Goal: Task Accomplishment & Management: Manage account settings

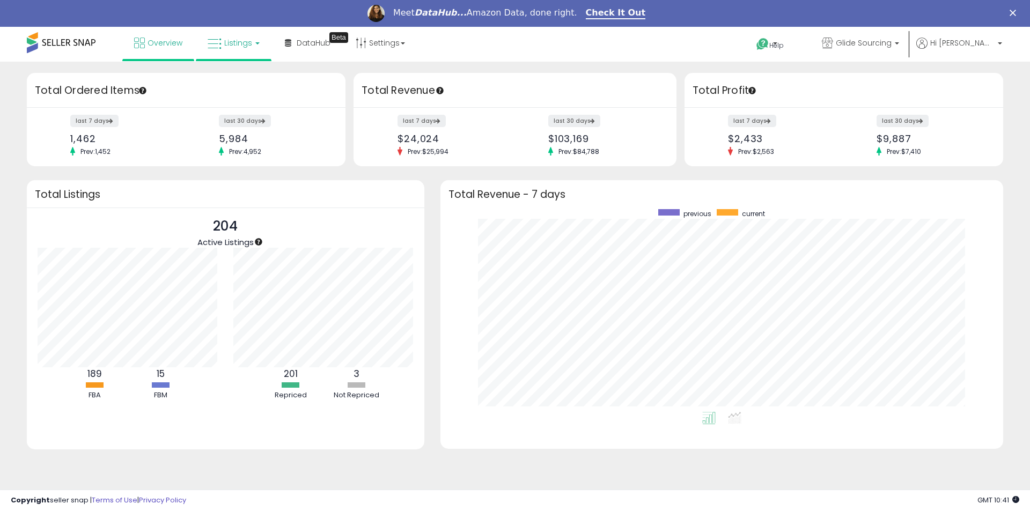
click at [254, 45] on link "Listings" at bounding box center [234, 43] width 68 height 32
click at [243, 74] on icon at bounding box center [241, 80] width 47 height 14
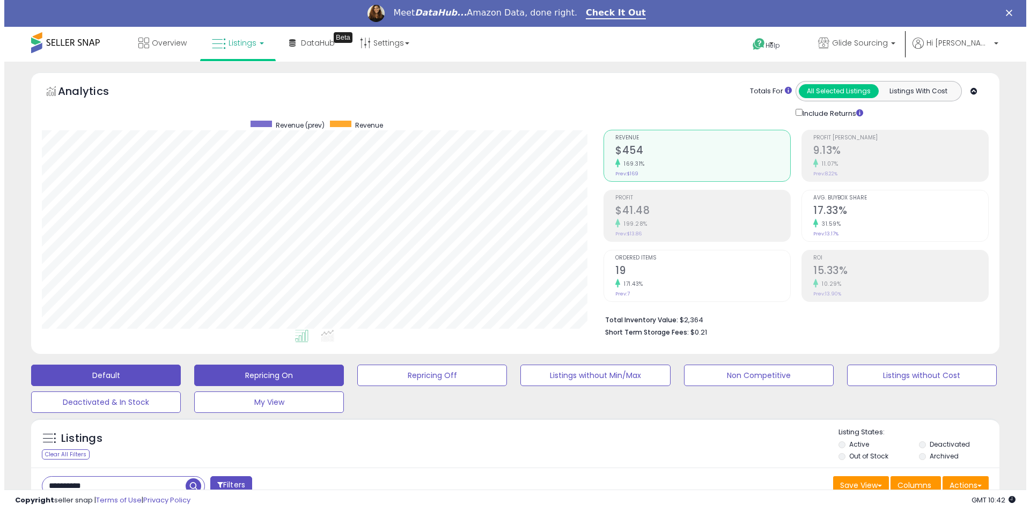
scroll to position [161, 0]
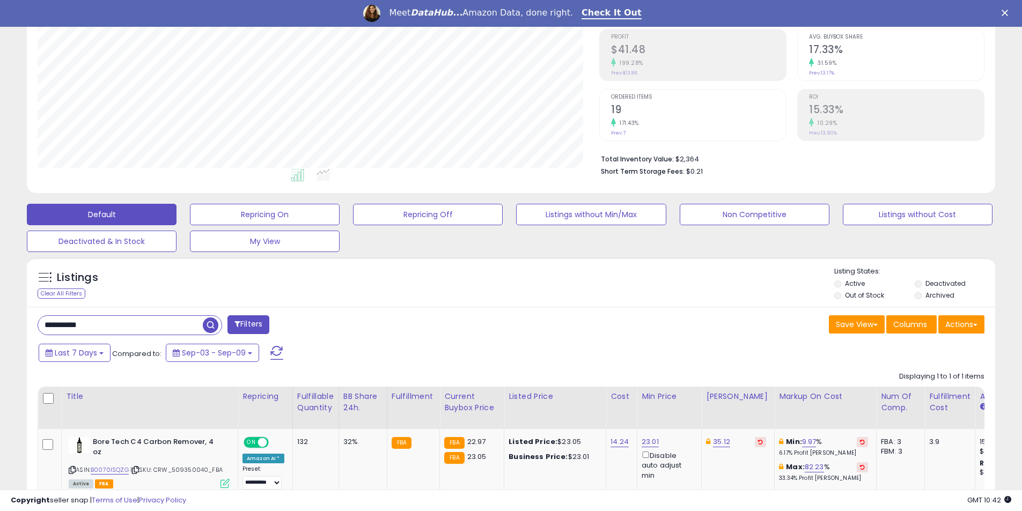
click at [99, 328] on input "**********" at bounding box center [120, 325] width 165 height 19
paste input "text"
type input "**********"
click at [279, 328] on span "button" at bounding box center [282, 326] width 16 height 16
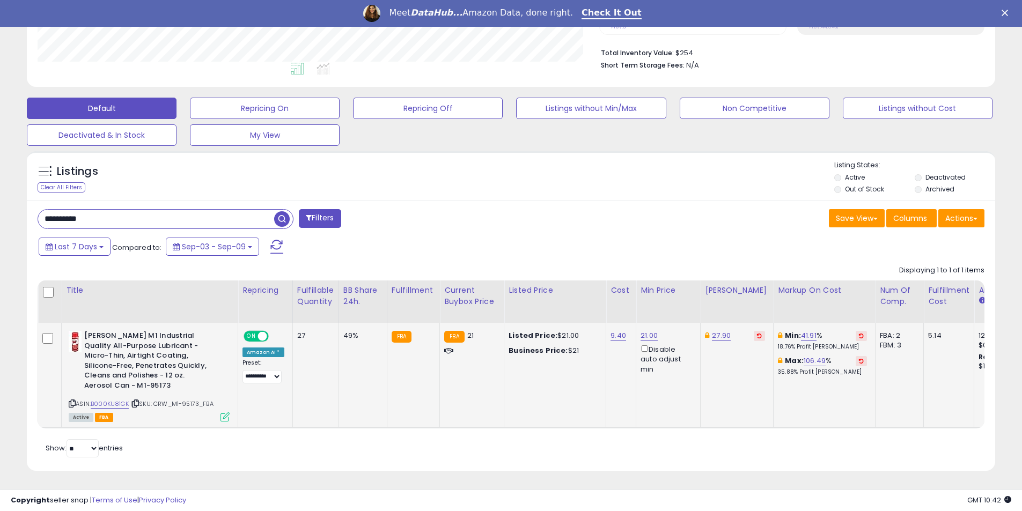
scroll to position [220, 562]
click at [645, 331] on link "21.00" at bounding box center [649, 336] width 17 height 11
drag, startPoint x: 620, startPoint y: 292, endPoint x: 556, endPoint y: 293, distance: 64.4
click at [556, 293] on table "Title Repricing" at bounding box center [859, 355] width 1643 height 148
click at [502, 236] on div "Last 7 Days Compared to: Sep-03 - Sep-09" at bounding box center [391, 248] width 711 height 24
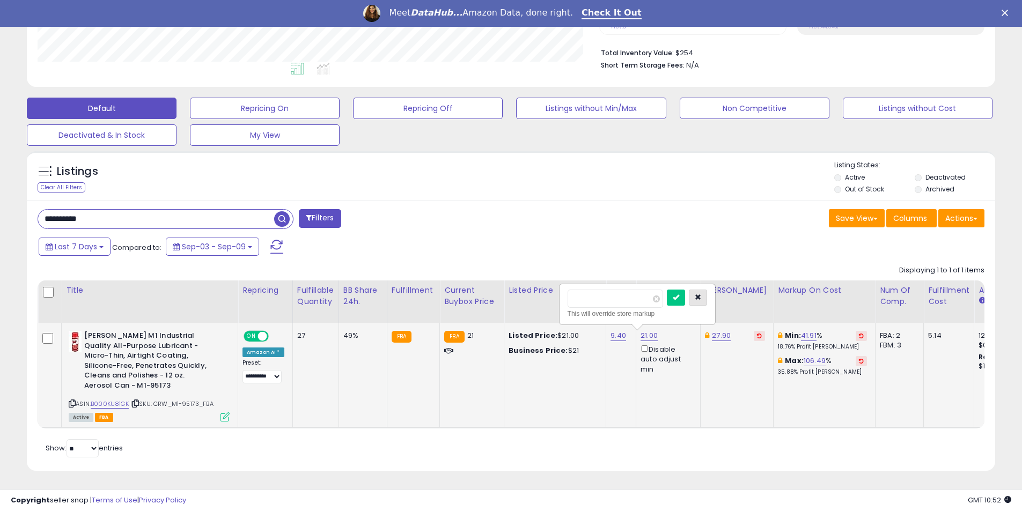
click at [707, 294] on button "button" at bounding box center [698, 298] width 18 height 16
